Goal: Task Accomplishment & Management: Manage account settings

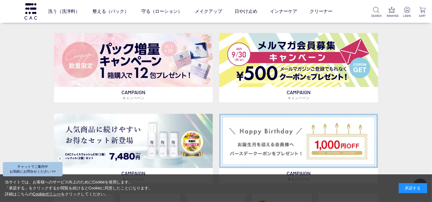
scroll to position [228, 0]
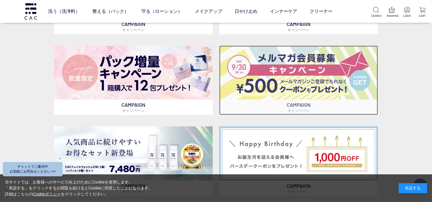
click at [325, 82] on img at bounding box center [298, 73] width 159 height 54
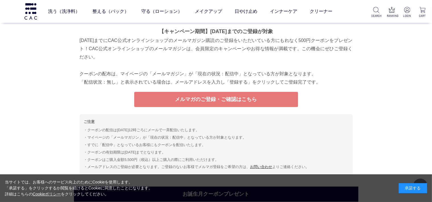
scroll to position [2228, 0]
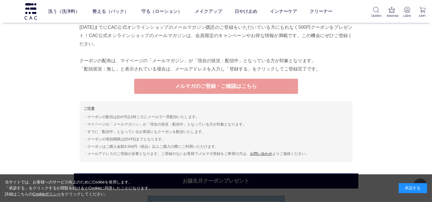
click at [212, 88] on link "メルマガのご登録・ご確認はこちら" at bounding box center [216, 86] width 164 height 15
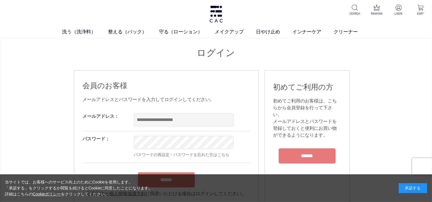
scroll to position [28, 0]
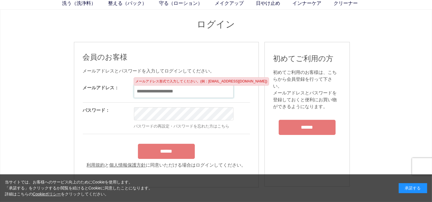
click at [137, 91] on input "email" at bounding box center [184, 91] width 100 height 13
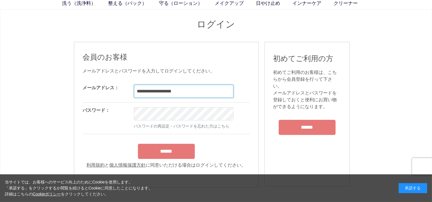
type input "**********"
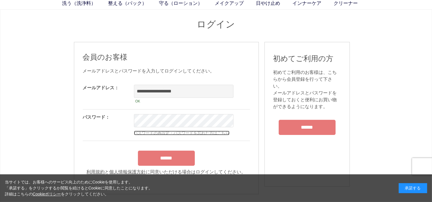
click at [180, 135] on link "パスワードの再設定・パスワードを忘れた方はこちら" at bounding box center [182, 132] width 96 height 5
